Goal: Entertainment & Leisure: Browse casually

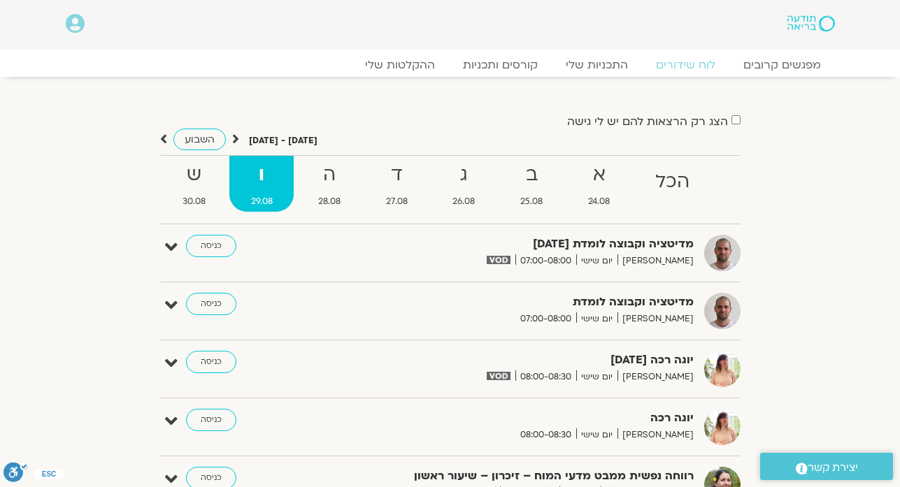
click at [191, 400] on div "מדיטציה וקבוצה לומדת 29.8.25 דקל קנטי יום שישי 07:00-08:00 כניסה עריכה דף המפגש…" at bounding box center [450, 433] width 580 height 396
click at [739, 59] on link "מפגשים קרובים" at bounding box center [781, 65] width 127 height 17
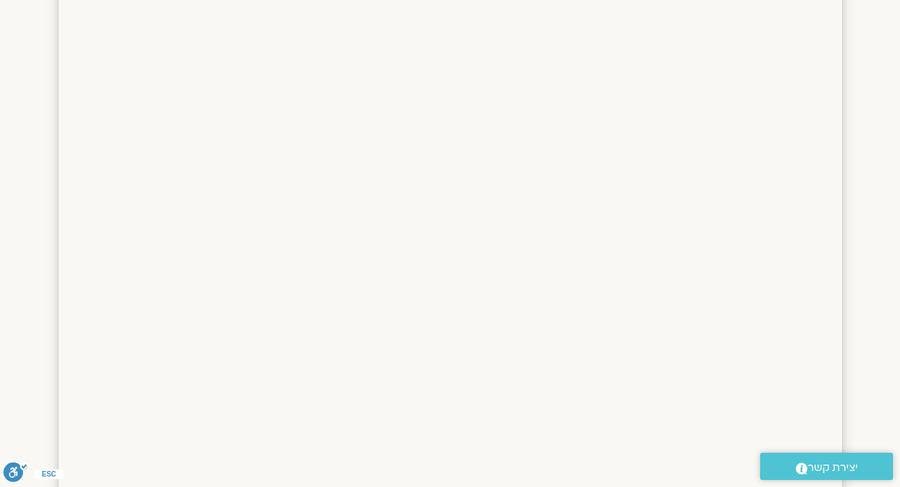
scroll to position [859, 0]
click at [878, 27] on section at bounding box center [450, 349] width 900 height 1119
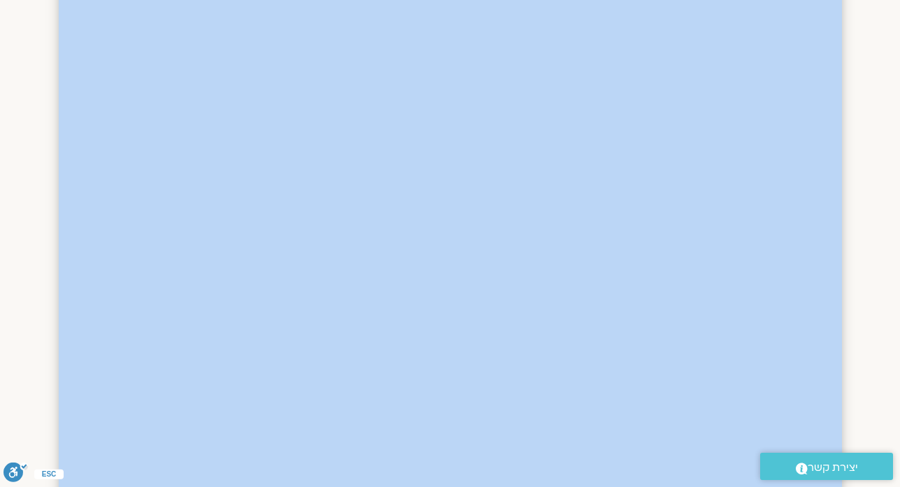
click at [878, 27] on section at bounding box center [450, 349] width 900 height 1119
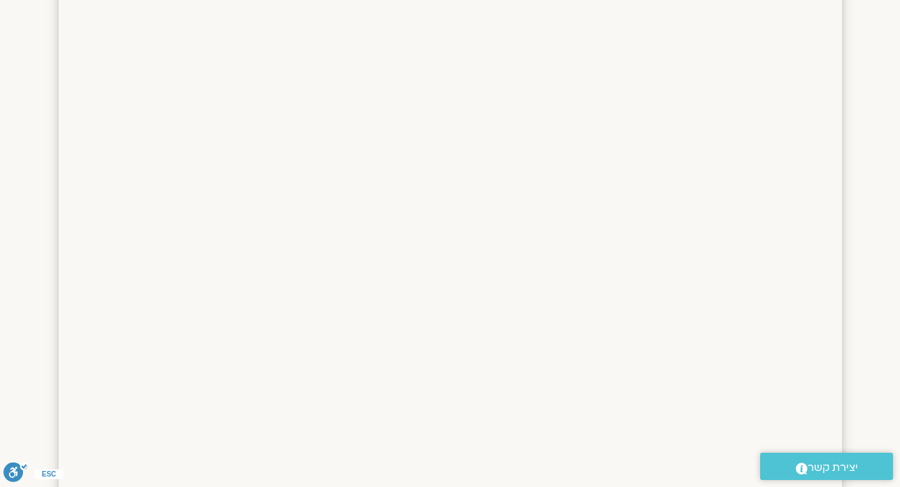
drag, startPoint x: 898, startPoint y: 38, endPoint x: 907, endPoint y: 6, distance: 34.1
click at [899, 6] on html "דלג לתוכן Main Menu אזור אישי הזמנות התנתקות פרטי המורה הוספת אירוע מפגשים קרוב…" at bounding box center [450, 240] width 900 height 2199
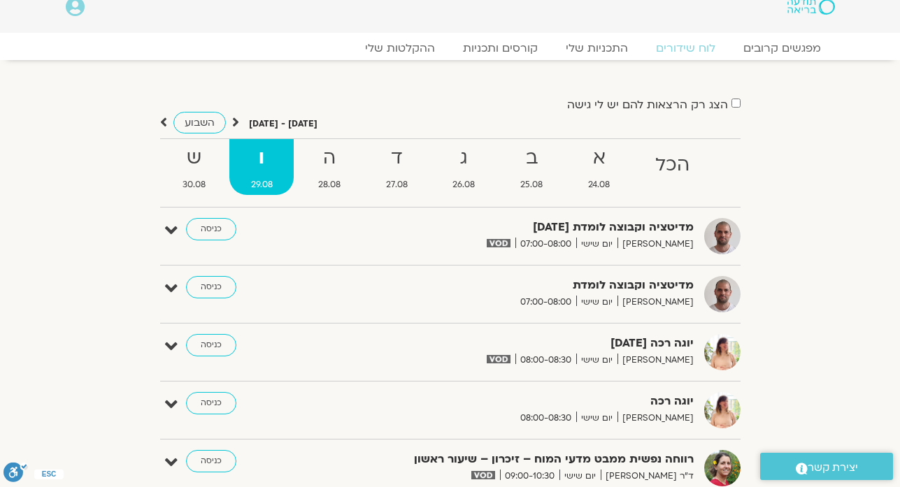
scroll to position [0, 0]
